Goal: Information Seeking & Learning: Understand process/instructions

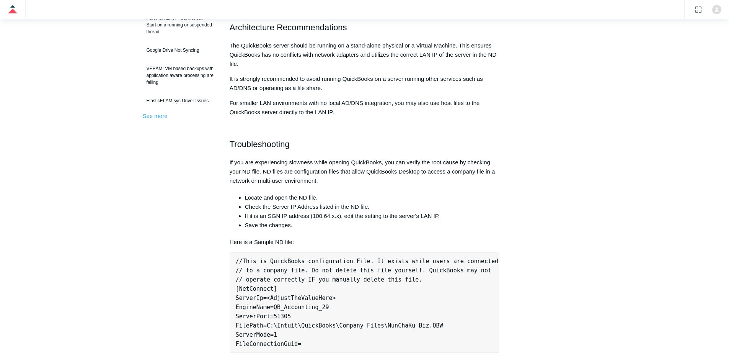
scroll to position [237, 0]
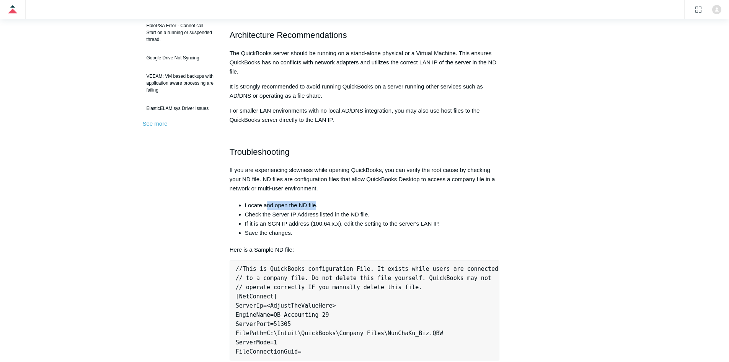
drag, startPoint x: 315, startPoint y: 206, endPoint x: 266, endPoint y: 206, distance: 48.2
click at [266, 206] on li "Locate and open the ND file." at bounding box center [372, 205] width 255 height 9
drag, startPoint x: 269, startPoint y: 212, endPoint x: 334, endPoint y: 206, distance: 65.4
click at [334, 206] on ul "Locate and open the ND file. Check the Server IP Address listed in the ND file.…" at bounding box center [368, 219] width 263 height 37
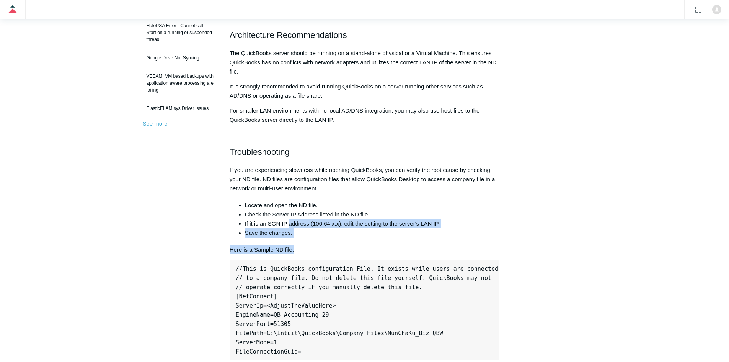
drag, startPoint x: 289, startPoint y: 228, endPoint x: 396, endPoint y: 239, distance: 108.1
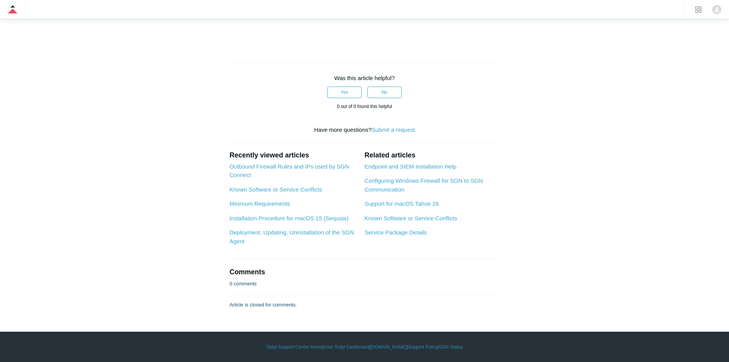
scroll to position [2273, 0]
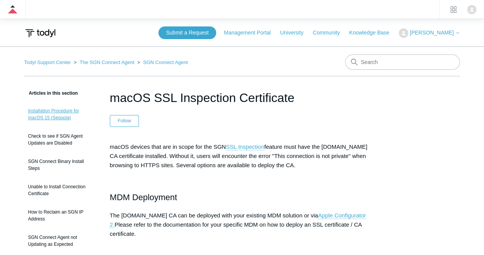
click at [64, 116] on link "Installation Procedure for macOS 15 (Sequoia)" at bounding box center [61, 113] width 74 height 21
